Goal: Check status: Check status

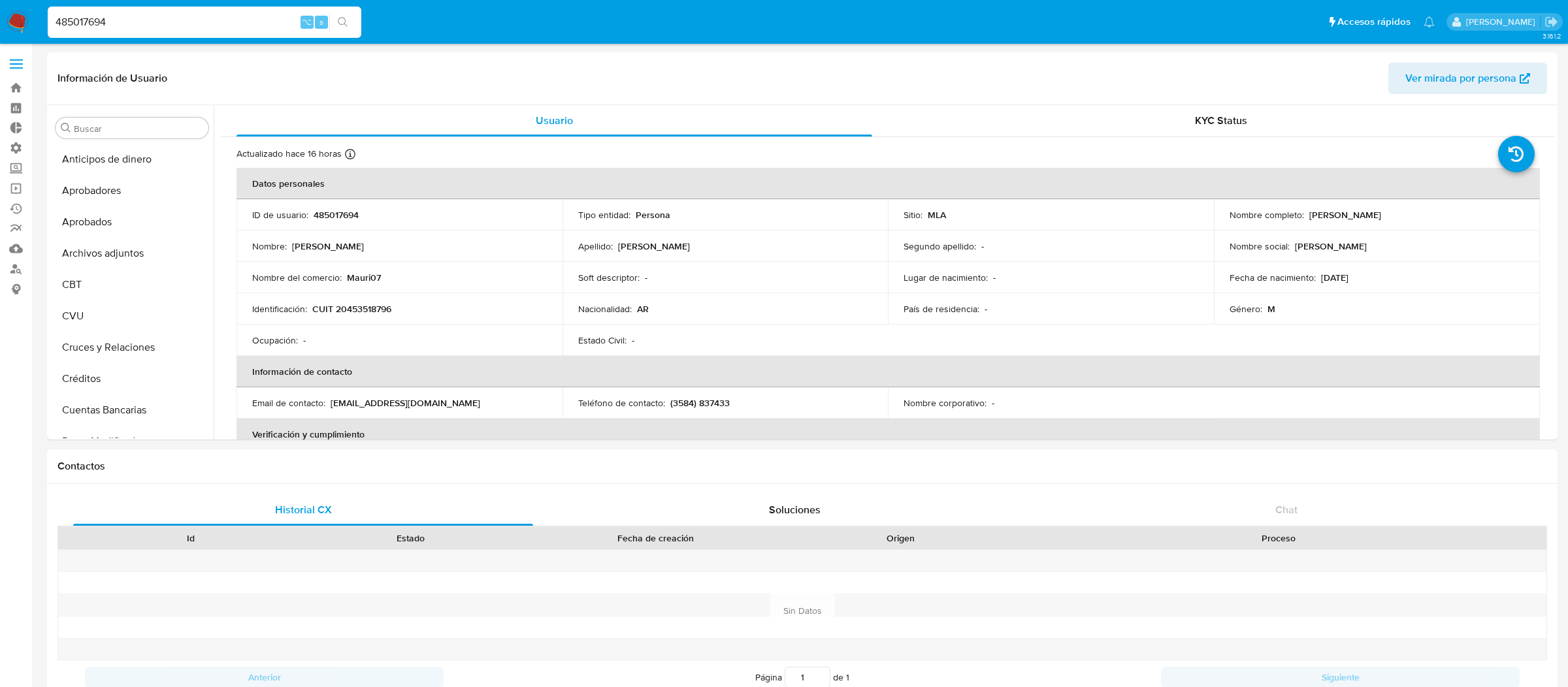
select select "10"
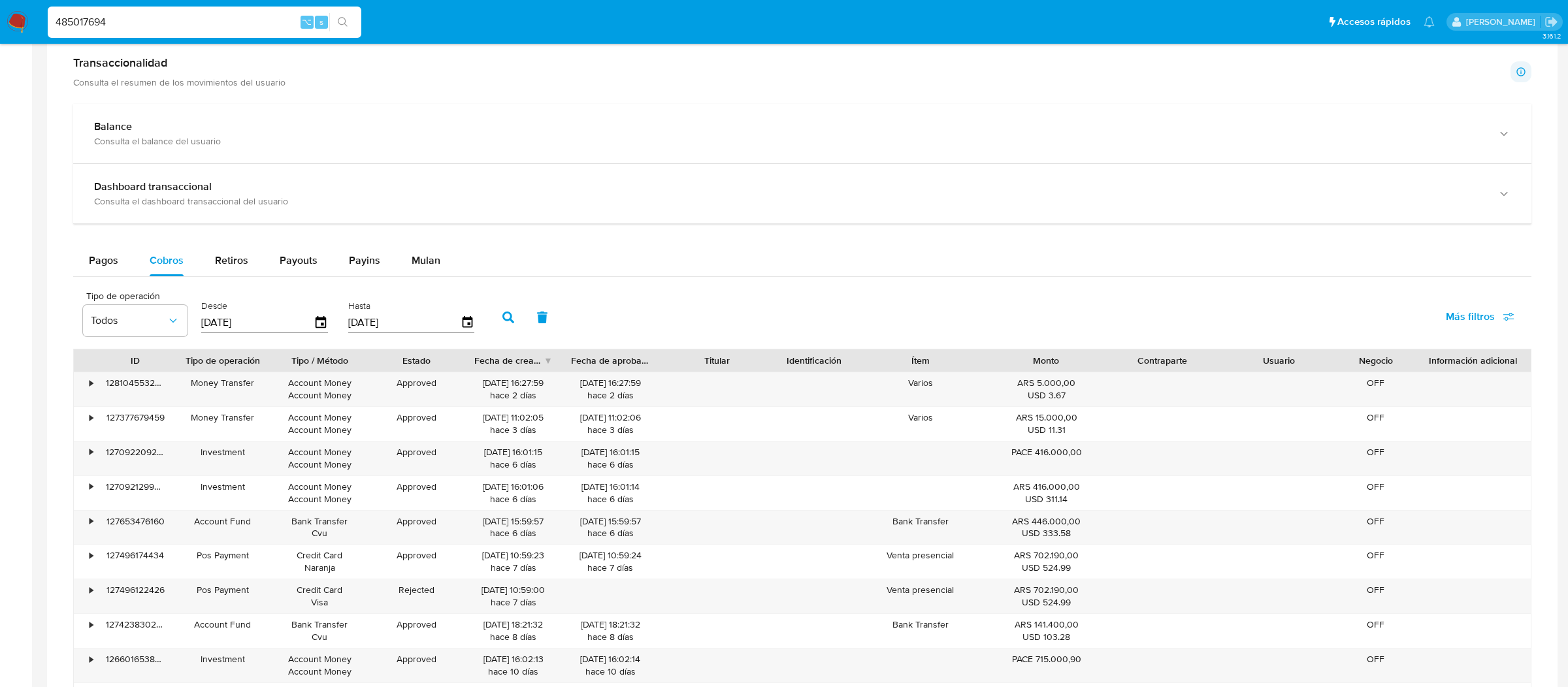
scroll to position [676, 0]
click at [228, 22] on input "485017694" at bounding box center [205, 22] width 314 height 17
type input "ericmalcangi"
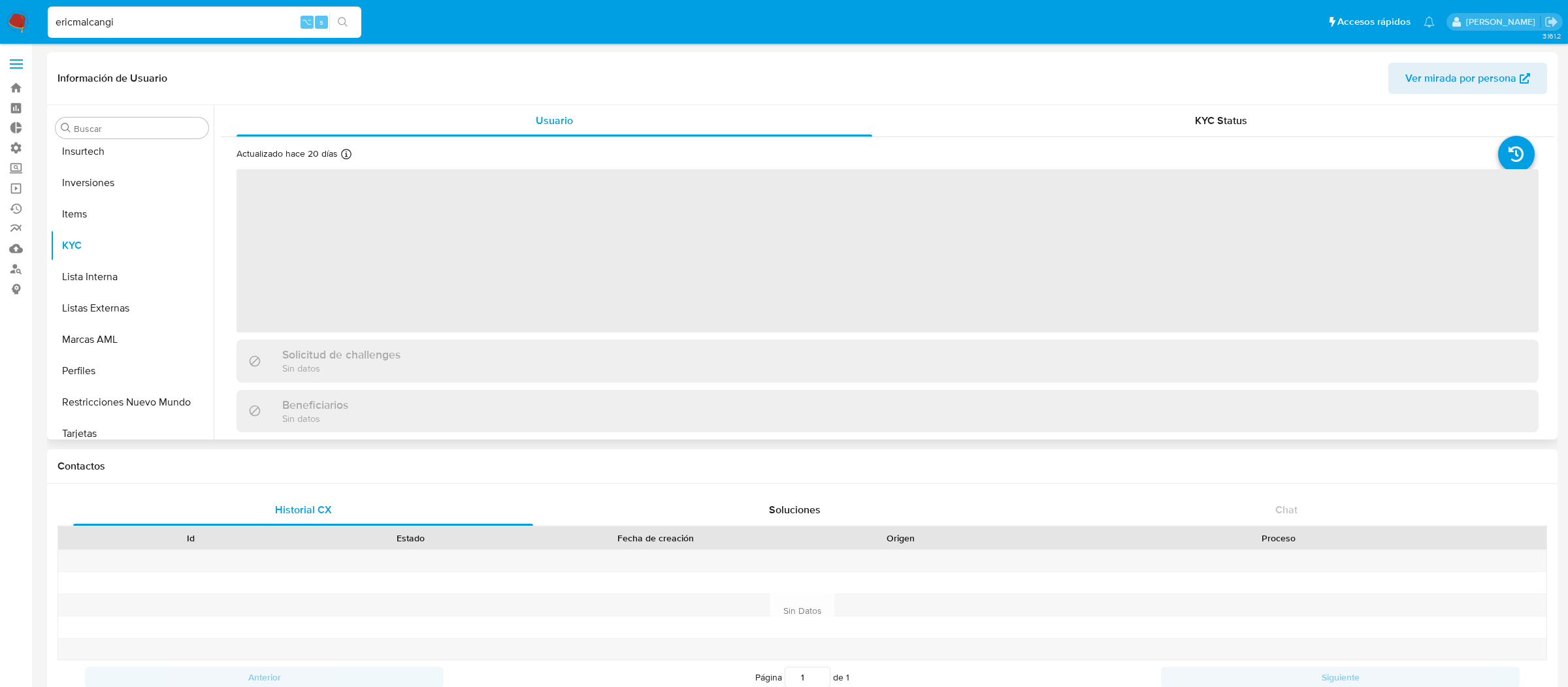
scroll to position [676, 0]
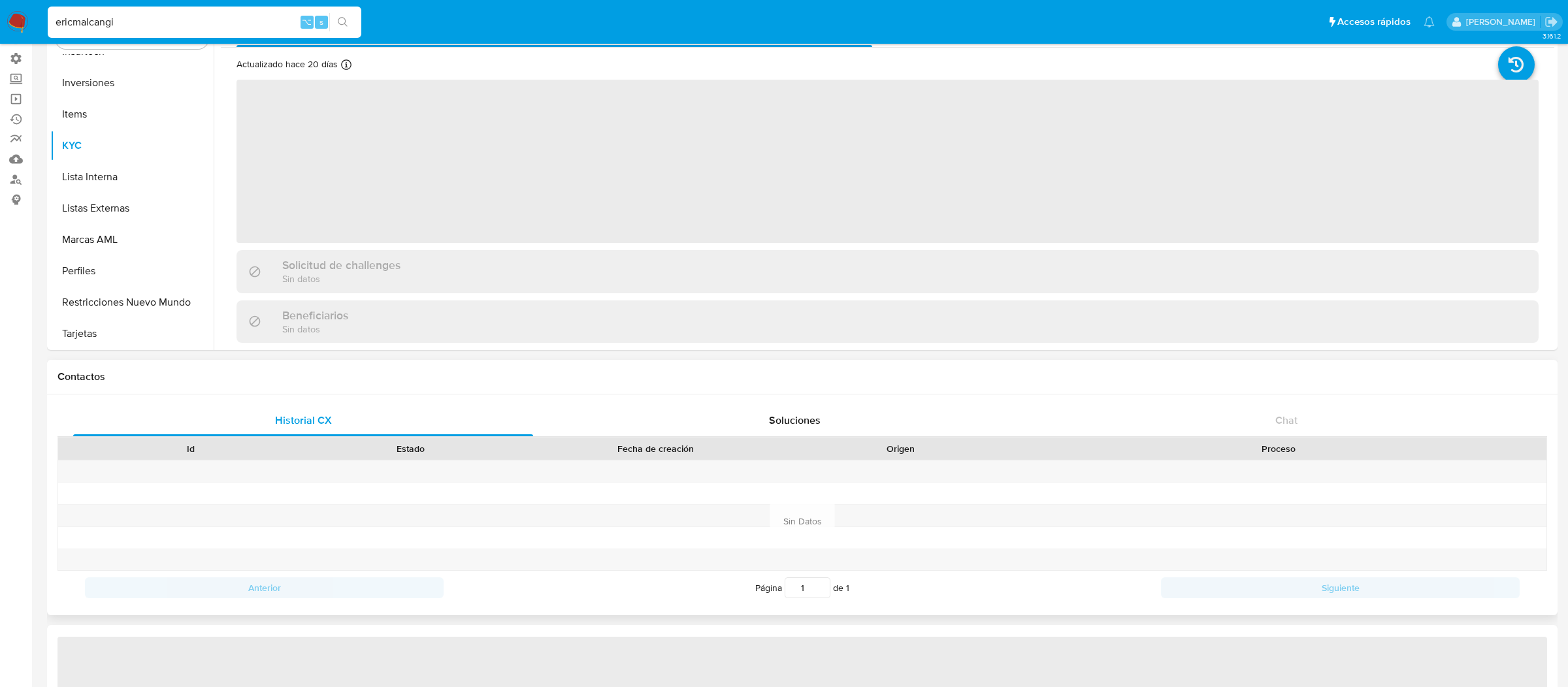
select select "10"
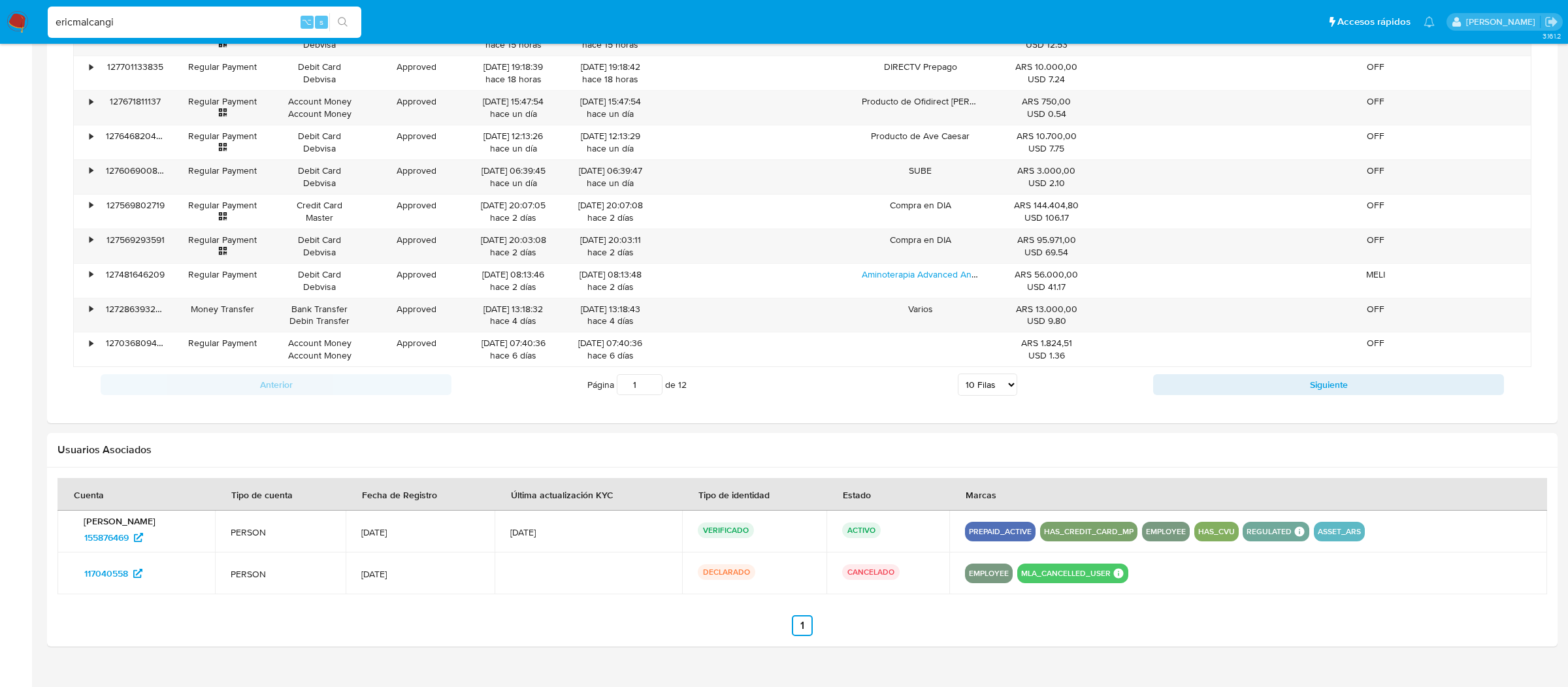
scroll to position [1058, 0]
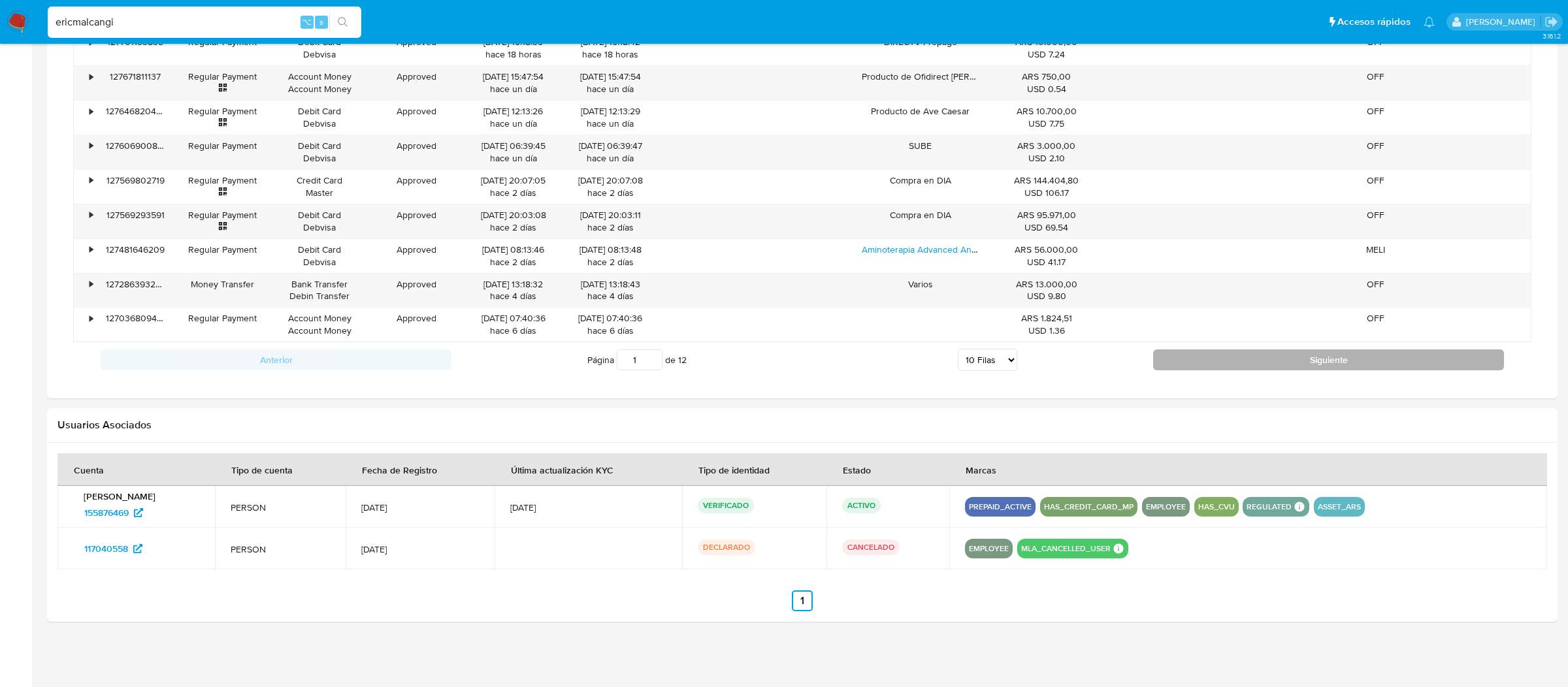
click at [1166, 352] on button "Siguiente" at bounding box center [1328, 360] width 351 height 21
type input "2"
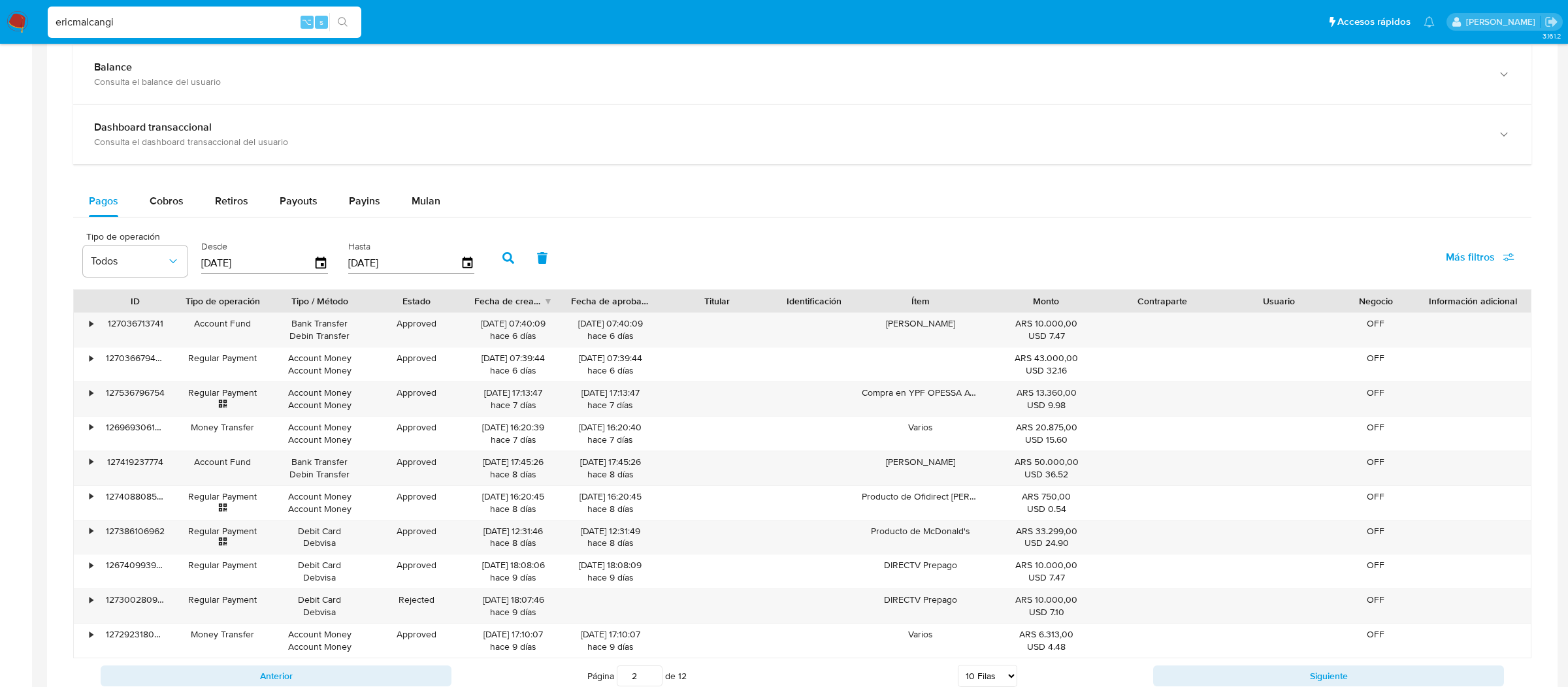
scroll to position [709, 0]
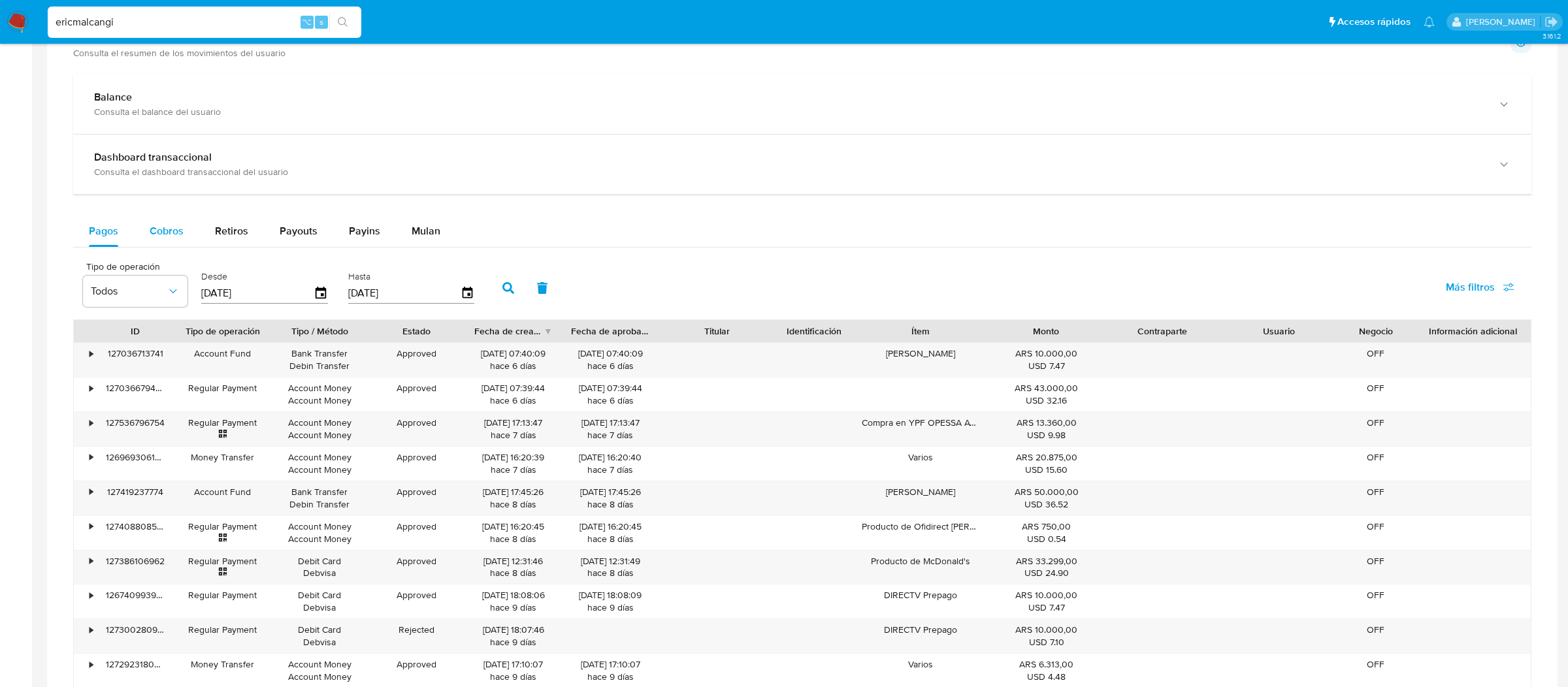
click at [177, 241] on div "Cobros" at bounding box center [166, 231] width 34 height 31
select select "10"
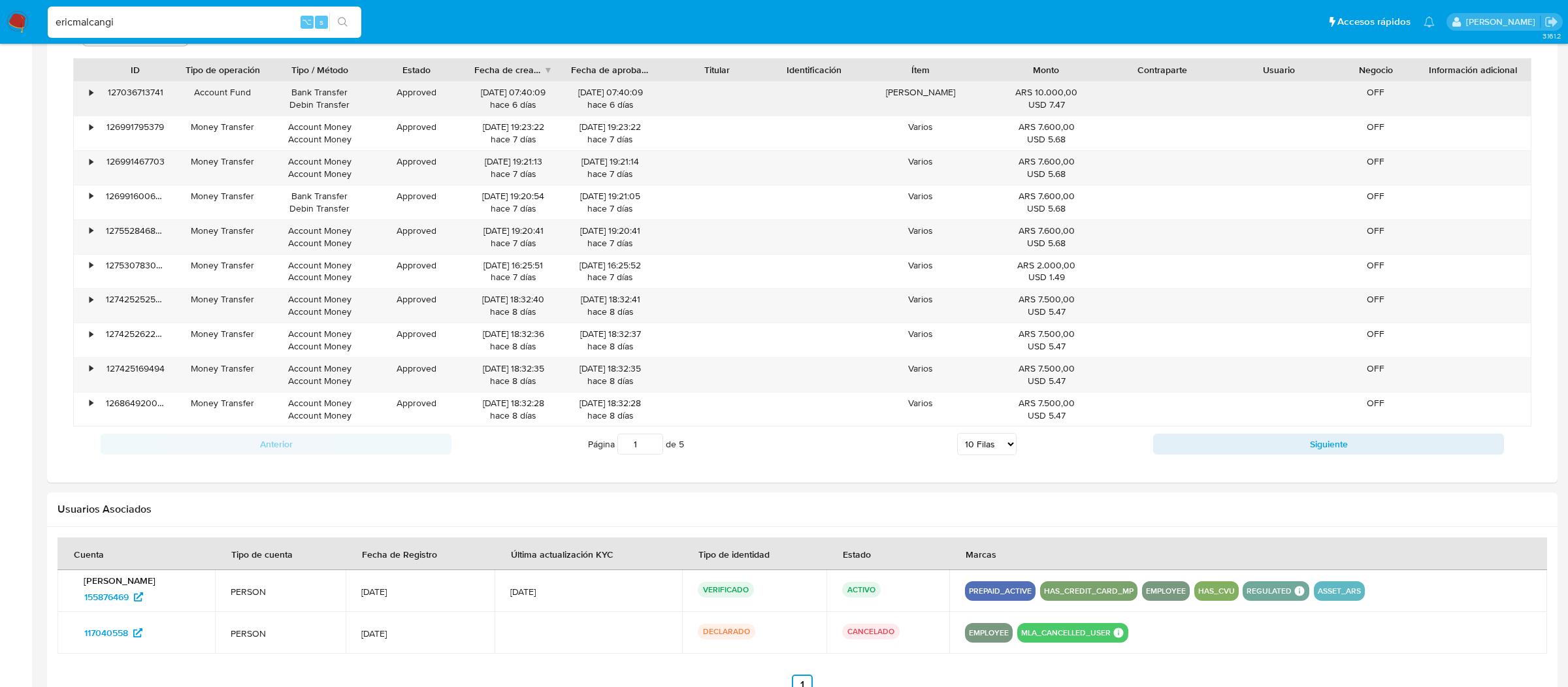
scroll to position [1056, 0]
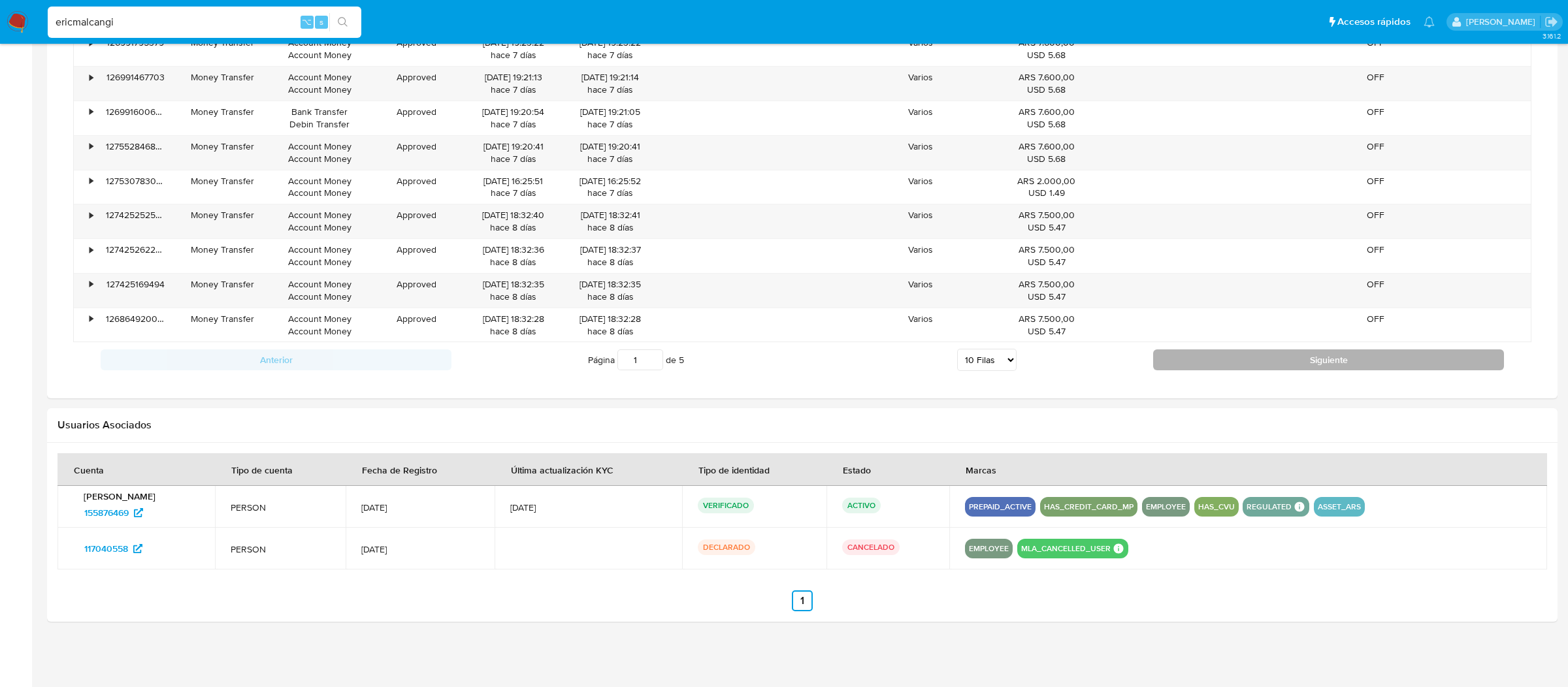
click at [1179, 363] on button "Siguiente" at bounding box center [1328, 360] width 351 height 21
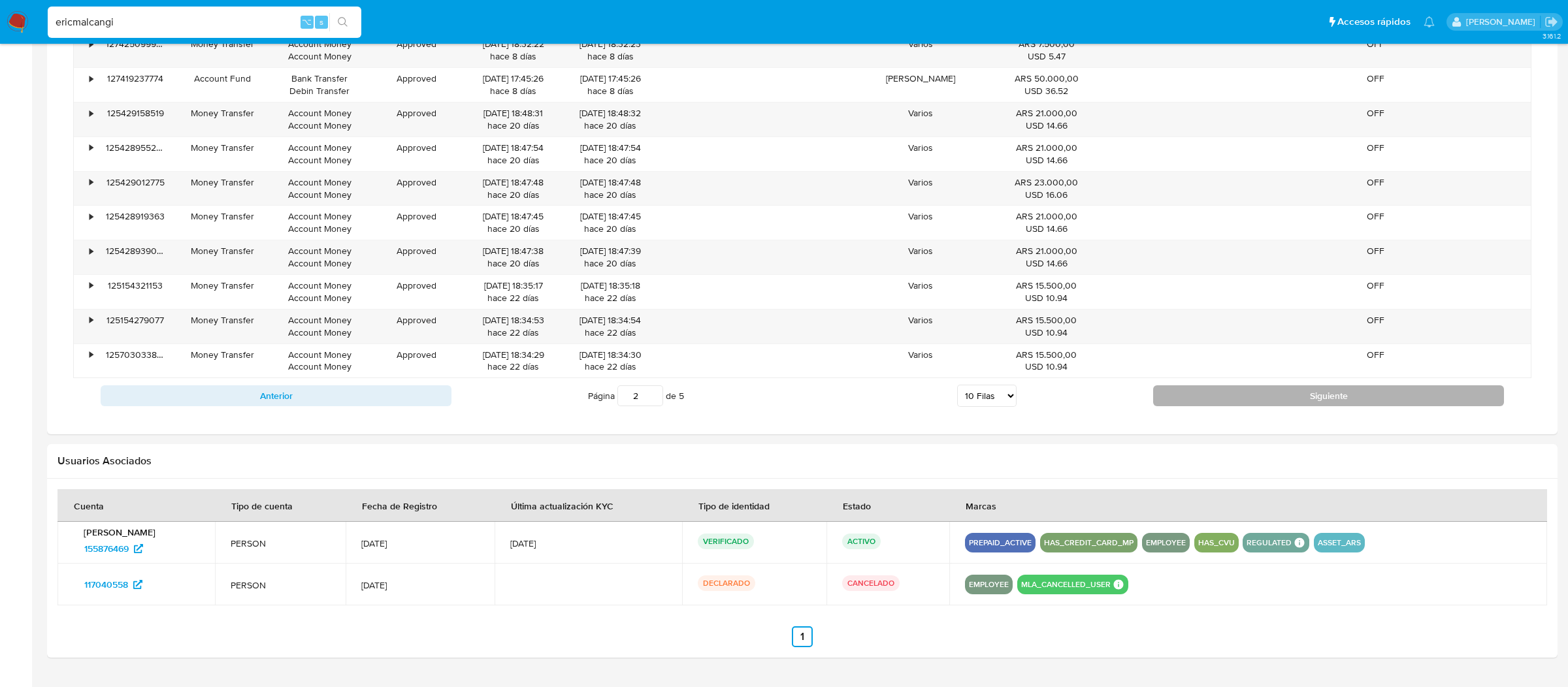
click at [1173, 403] on button "Siguiente" at bounding box center [1328, 395] width 351 height 21
type input "3"
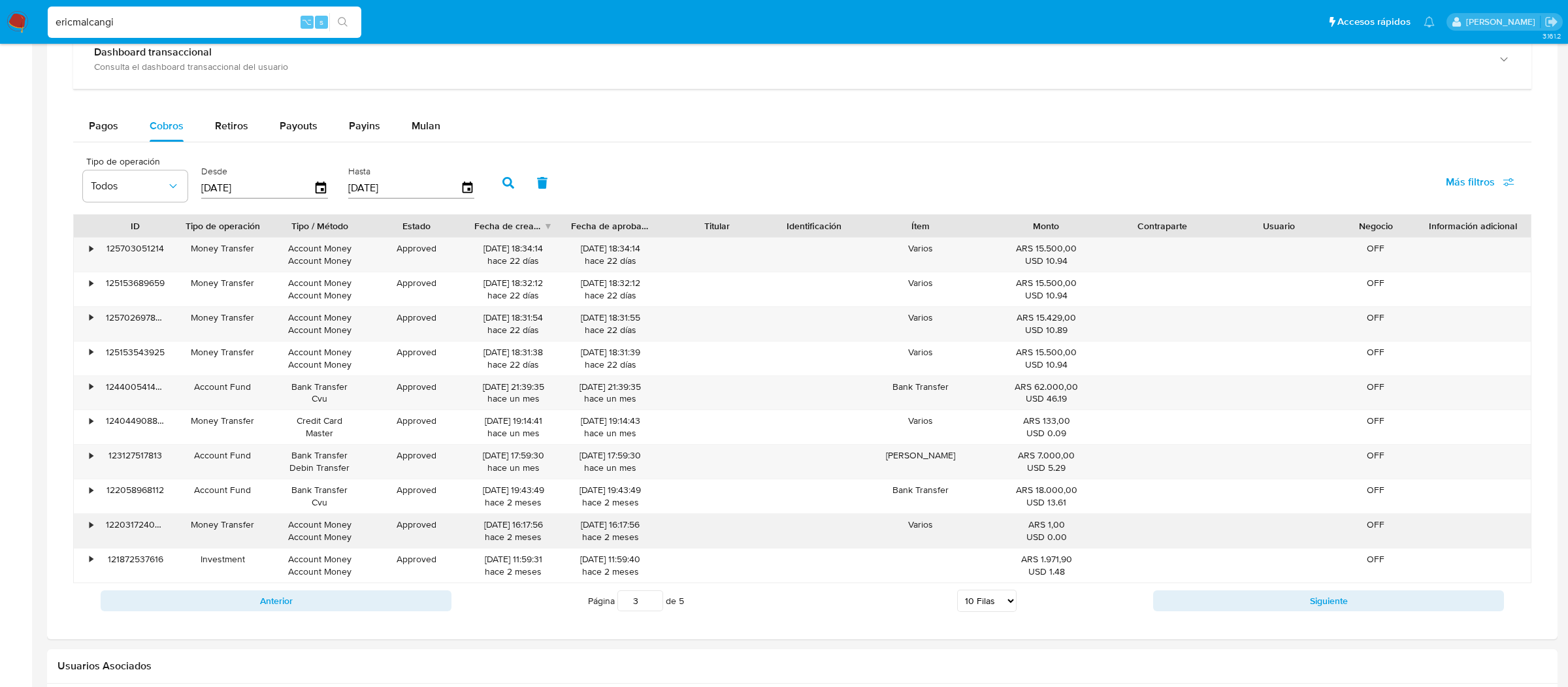
scroll to position [738, 0]
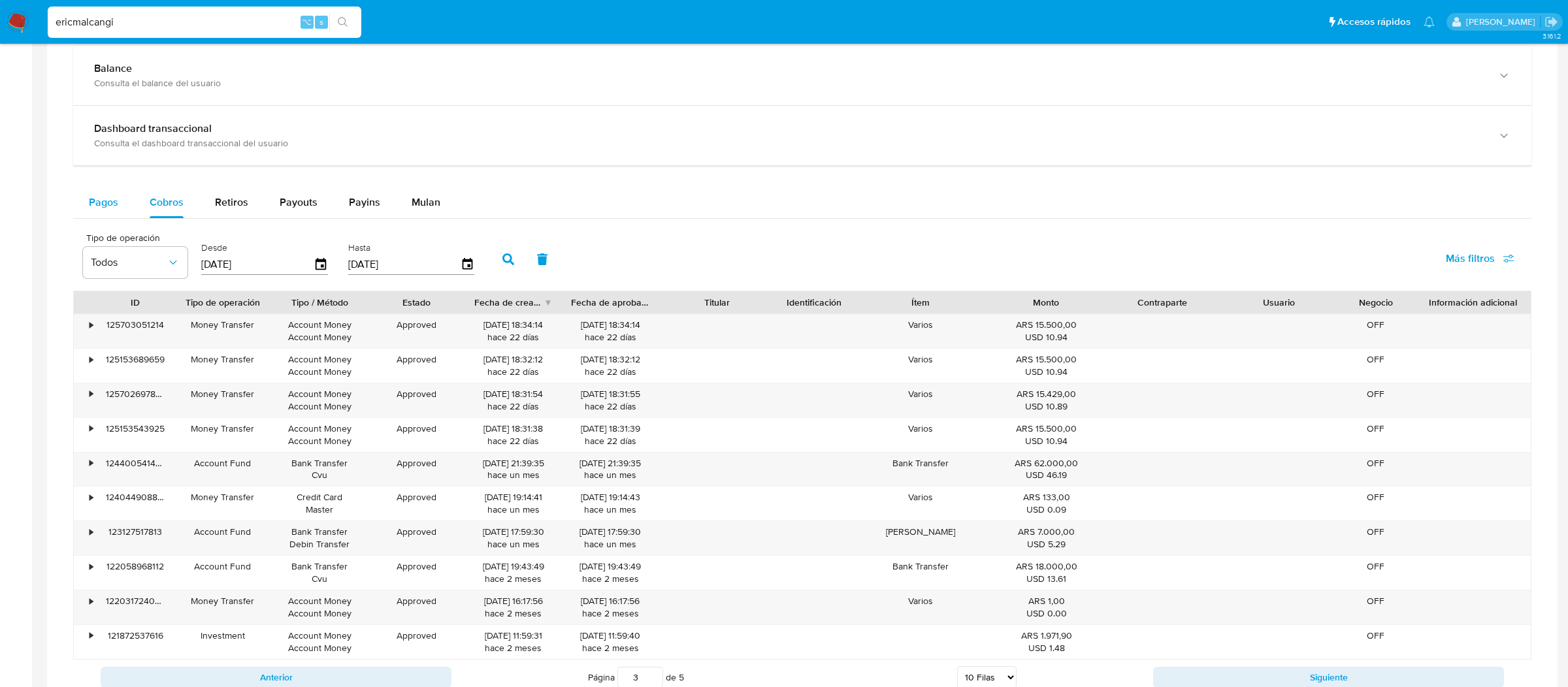
click at [126, 200] on button "Pagos" at bounding box center [103, 202] width 61 height 31
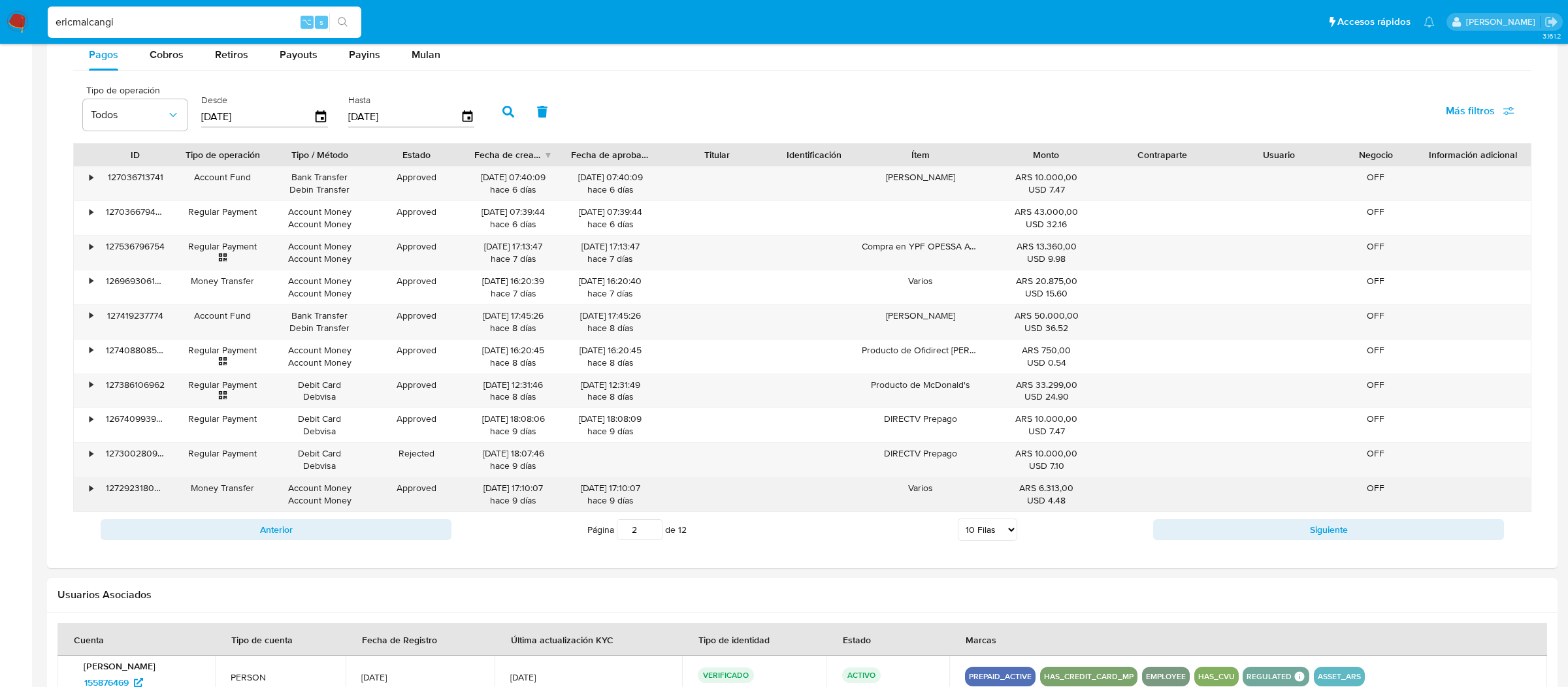
scroll to position [903, 0]
